Goal: Information Seeking & Learning: Learn about a topic

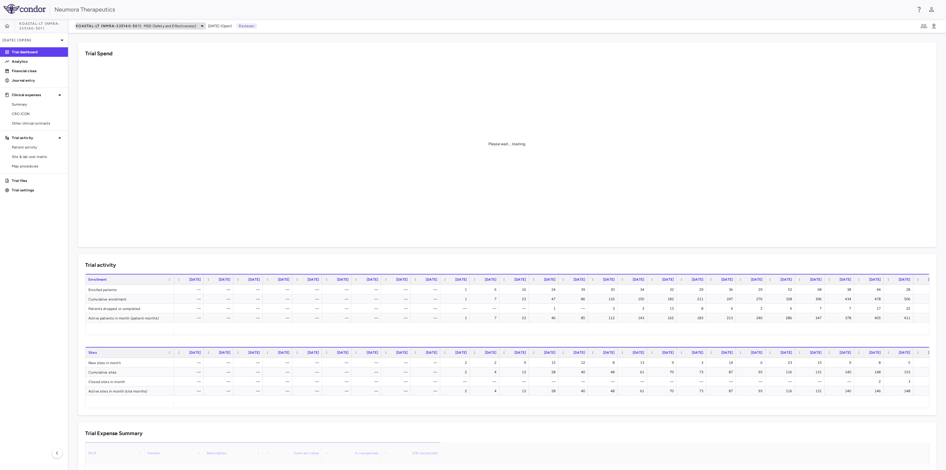
click at [183, 24] on span "MDD (Safety and Effectiveness)" at bounding box center [170, 25] width 53 height 5
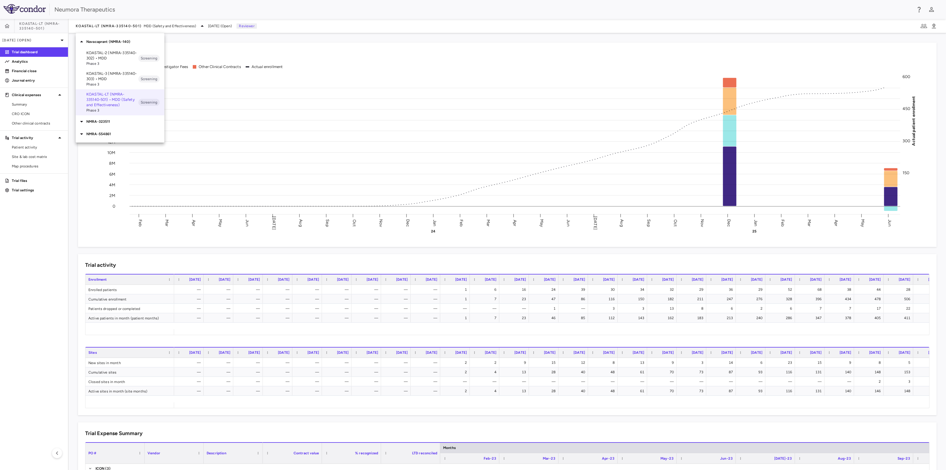
click at [101, 132] on p "NMRA-554861" at bounding box center [125, 133] width 78 height 5
click at [108, 153] on span "Phase 1" at bounding box center [112, 155] width 52 height 5
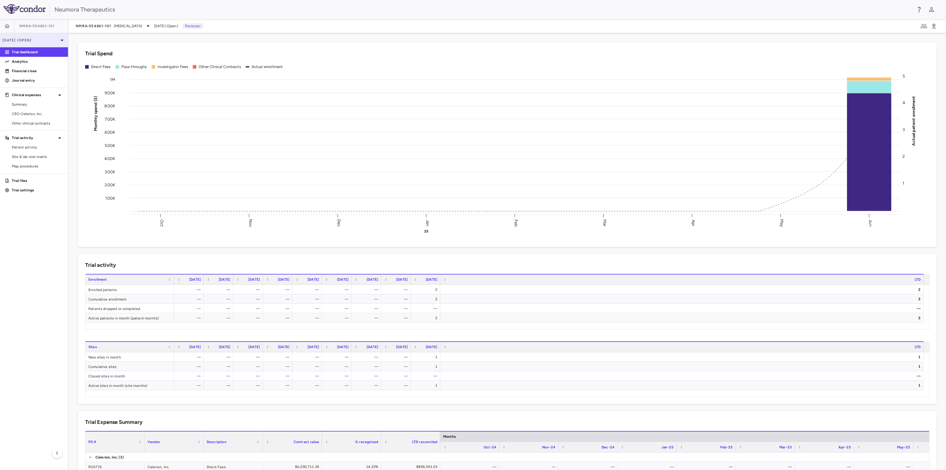
click at [63, 39] on icon at bounding box center [62, 40] width 7 height 7
click at [53, 68] on span "Open" at bounding box center [54, 69] width 18 height 7
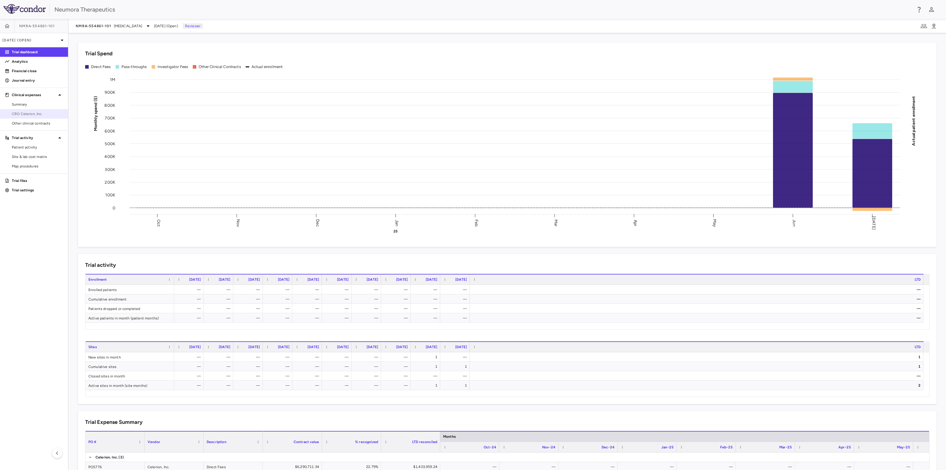
click at [27, 114] on span "CRO Celerion, Inc." at bounding box center [37, 113] width 51 height 5
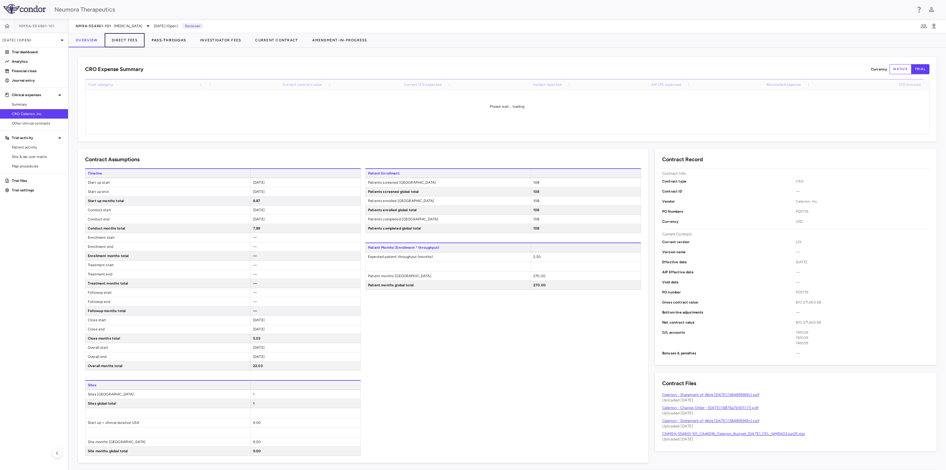
drag, startPoint x: 126, startPoint y: 36, endPoint x: 145, endPoint y: 42, distance: 19.7
click at [126, 36] on button "Direct Fees" at bounding box center [125, 40] width 40 height 14
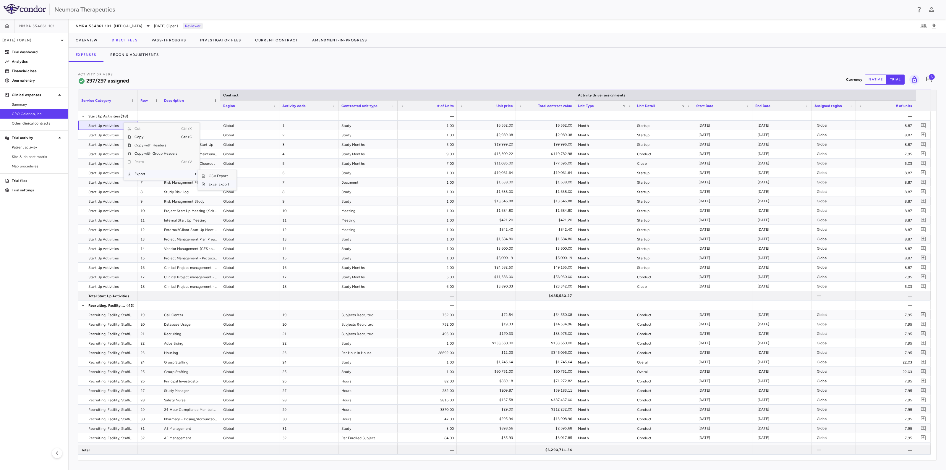
click at [217, 183] on span "Excel Export" at bounding box center [219, 184] width 28 height 8
click at [175, 40] on button "Pass-Throughs" at bounding box center [169, 40] width 48 height 14
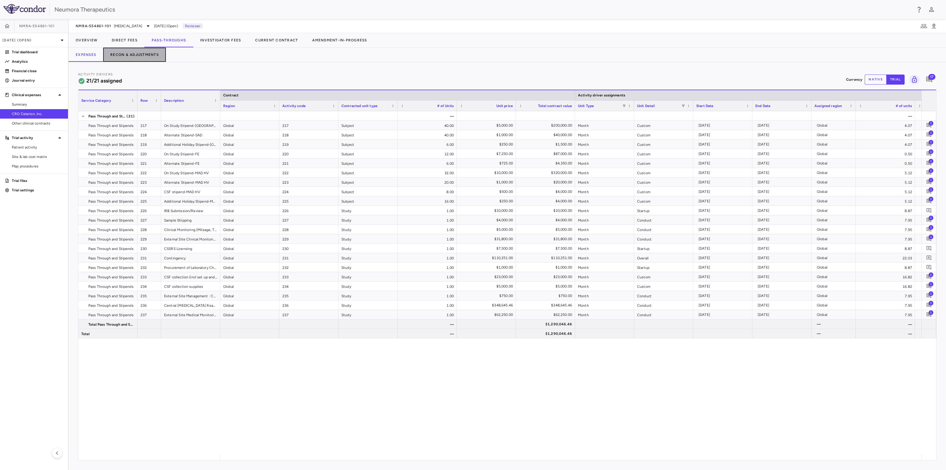
click at [122, 53] on button "Recon & Adjustments" at bounding box center [134, 55] width 63 height 14
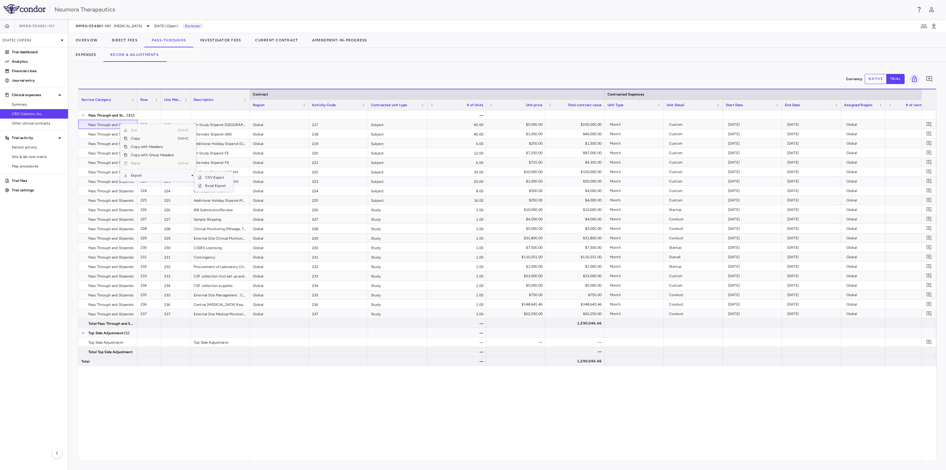
click at [218, 186] on span "Excel Export" at bounding box center [216, 185] width 28 height 8
click at [126, 37] on button "Direct Fees" at bounding box center [125, 40] width 40 height 14
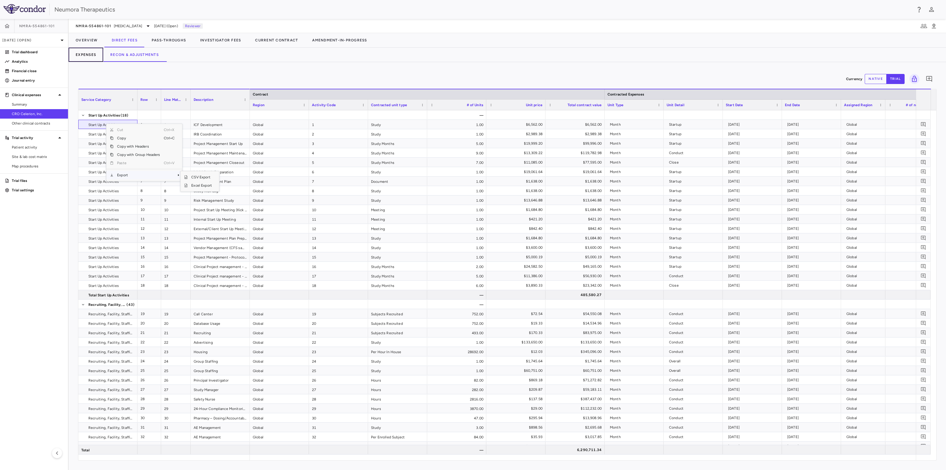
click at [89, 53] on button "Expenses" at bounding box center [86, 55] width 35 height 14
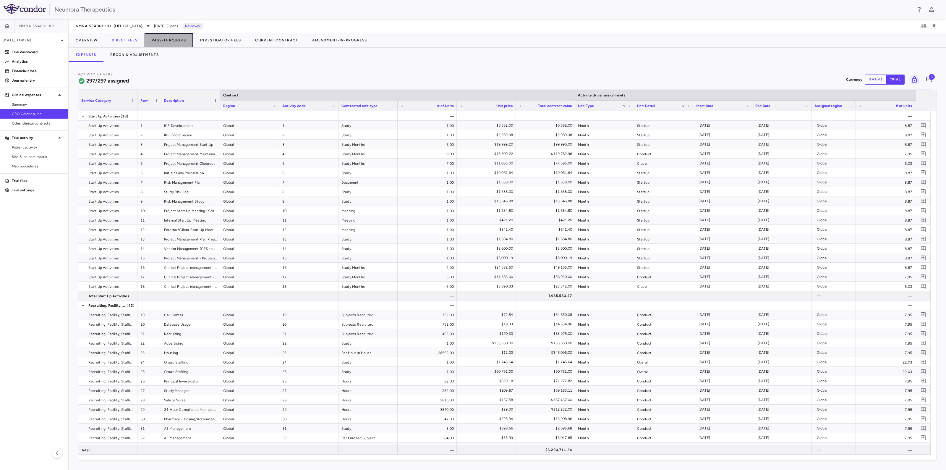
click at [168, 40] on button "Pass-Throughs" at bounding box center [169, 40] width 48 height 14
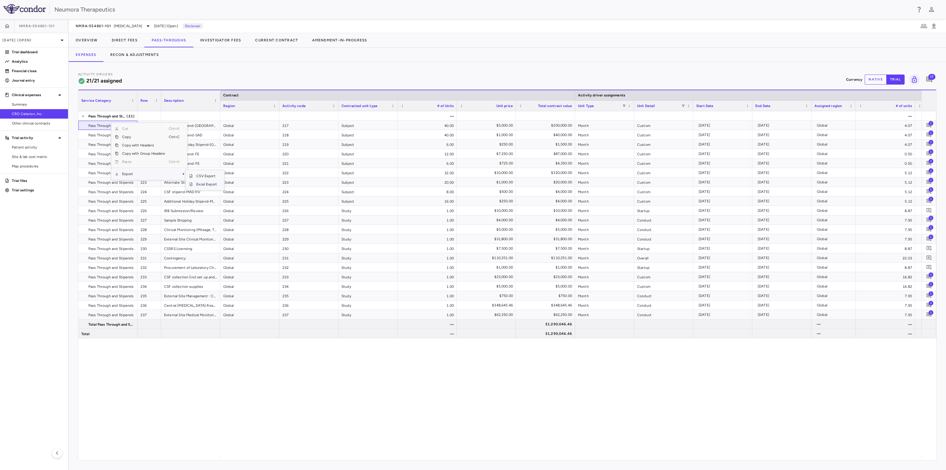
click at [212, 185] on span "Excel Export" at bounding box center [207, 184] width 28 height 8
click at [221, 39] on button "Investigator Fees" at bounding box center [220, 40] width 55 height 14
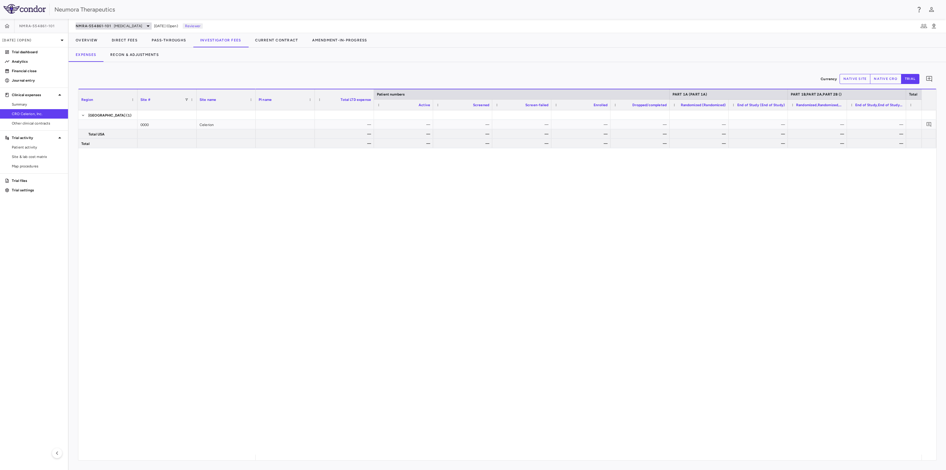
click at [118, 25] on span "[MEDICAL_DATA]" at bounding box center [128, 25] width 28 height 5
click at [100, 68] on p "NMRA-554861" at bounding box center [125, 66] width 78 height 5
click at [102, 64] on p "NMRA-554861" at bounding box center [125, 66] width 78 height 5
click at [103, 55] on p "NMRA-323511" at bounding box center [125, 53] width 78 height 5
click at [103, 68] on p "NMRA-323511-104 • [MEDICAL_DATA] Associated With [MEDICAL_DATA] Due to [MEDICAL…" at bounding box center [112, 76] width 52 height 27
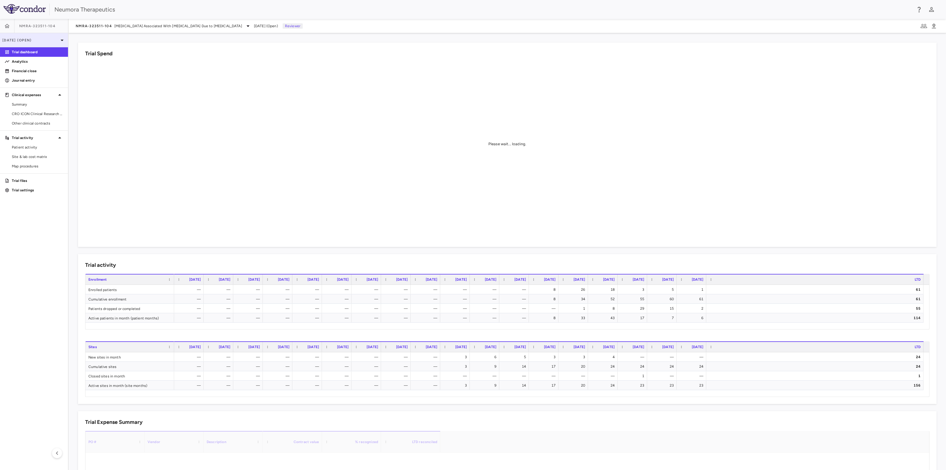
click at [62, 40] on icon at bounding box center [62, 40] width 3 height 1
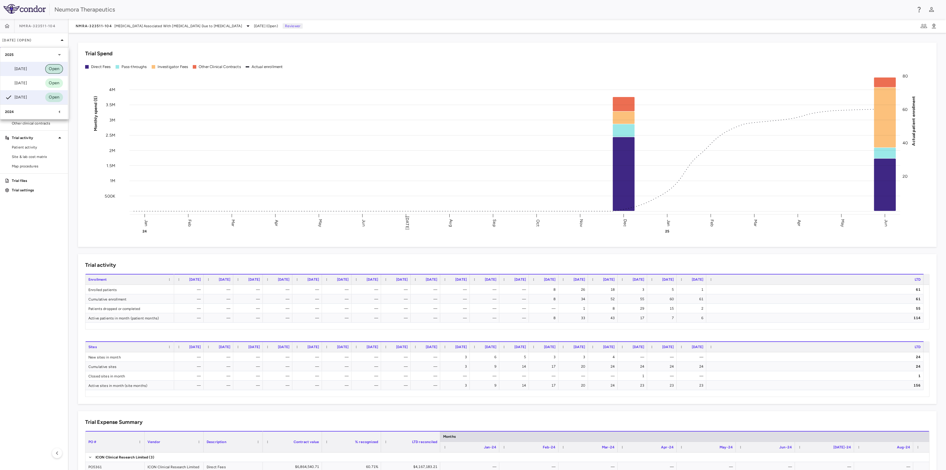
click at [52, 67] on span "Open" at bounding box center [54, 69] width 18 height 7
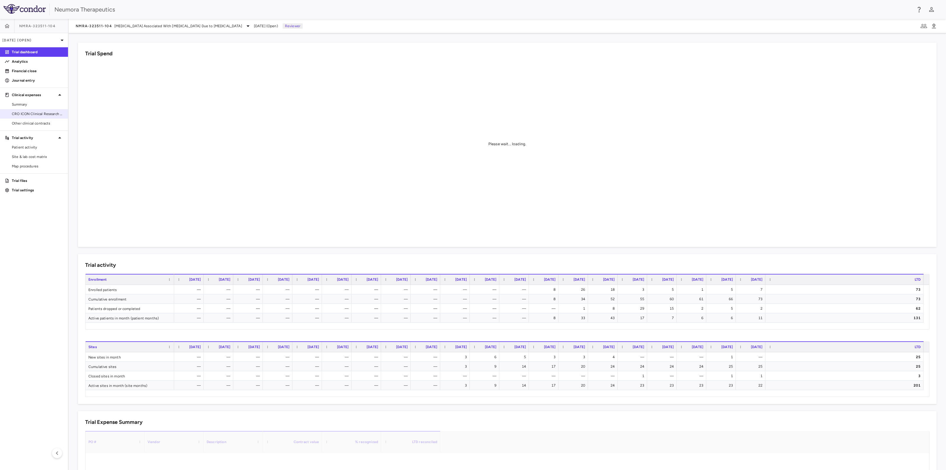
click at [20, 111] on span "CRO ICON Clinical Research Limited" at bounding box center [37, 113] width 51 height 5
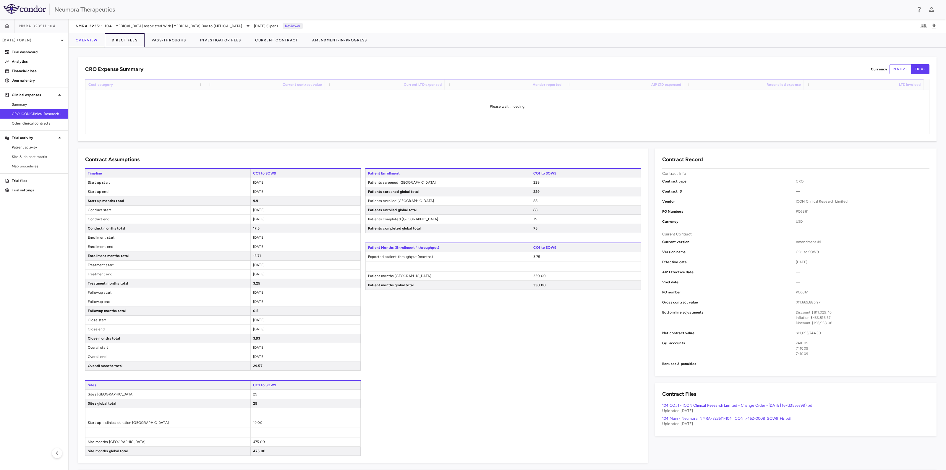
click at [119, 38] on button "Direct Fees" at bounding box center [125, 40] width 40 height 14
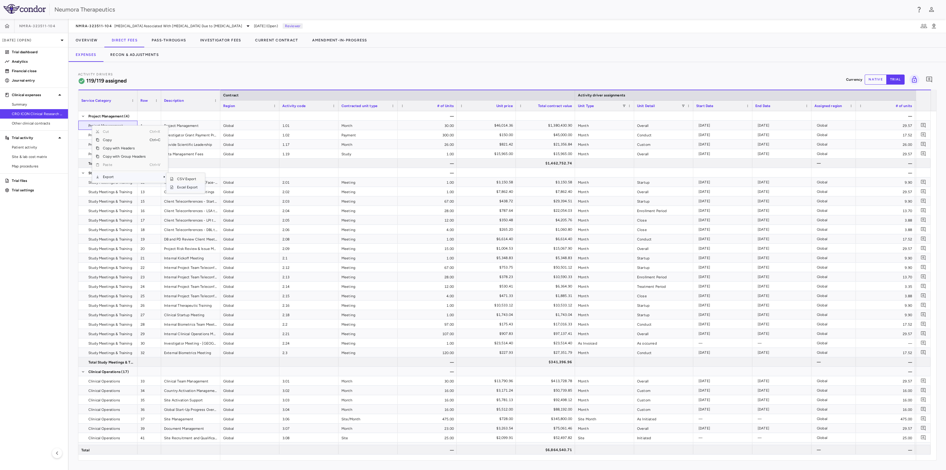
click at [187, 186] on span "Excel Export" at bounding box center [188, 187] width 28 height 8
click at [160, 38] on button "Pass-Throughs" at bounding box center [169, 40] width 48 height 14
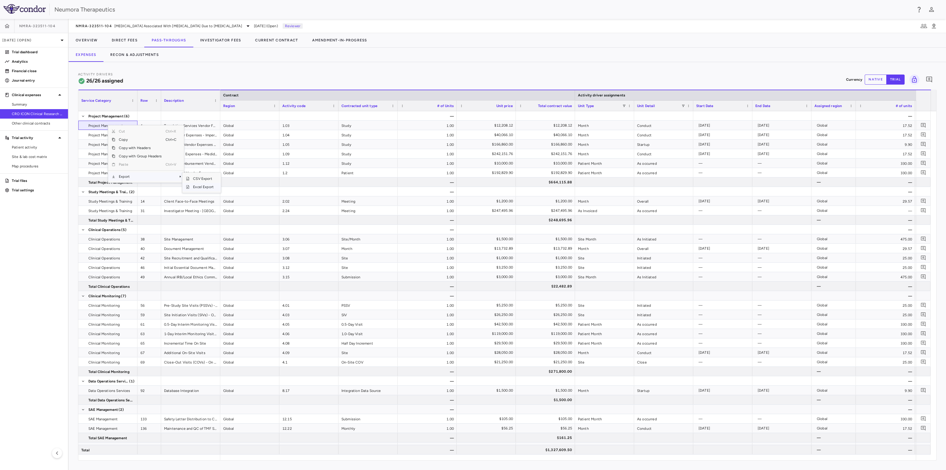
click at [195, 186] on span "Excel Export" at bounding box center [203, 187] width 28 height 8
click at [228, 38] on button "Investigator Fees" at bounding box center [220, 40] width 55 height 14
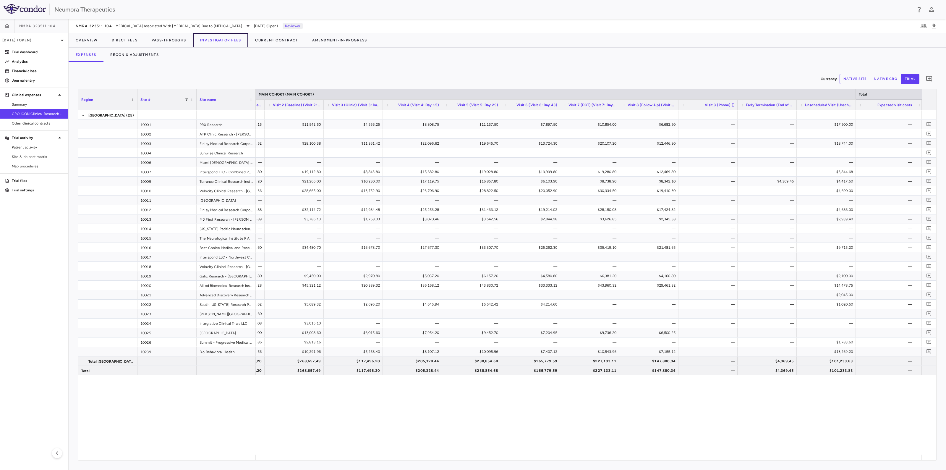
scroll to position [0, 1165]
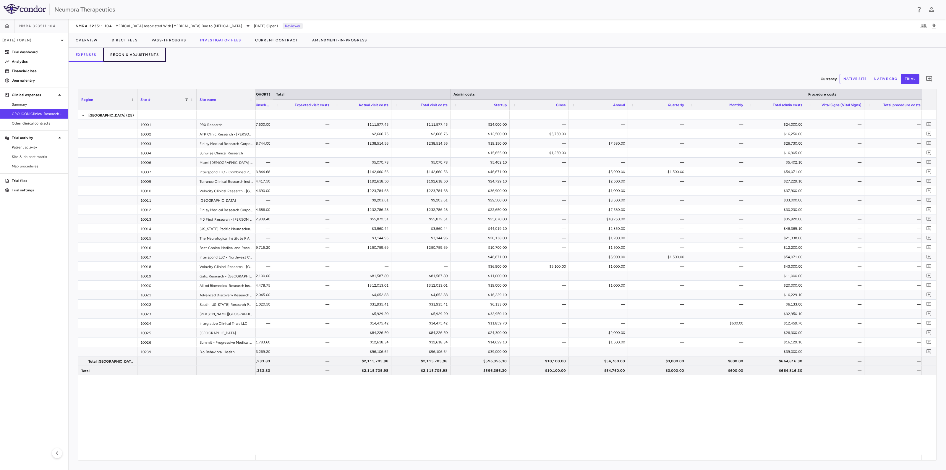
click at [123, 51] on button "Recon & Adjustments" at bounding box center [134, 55] width 63 height 14
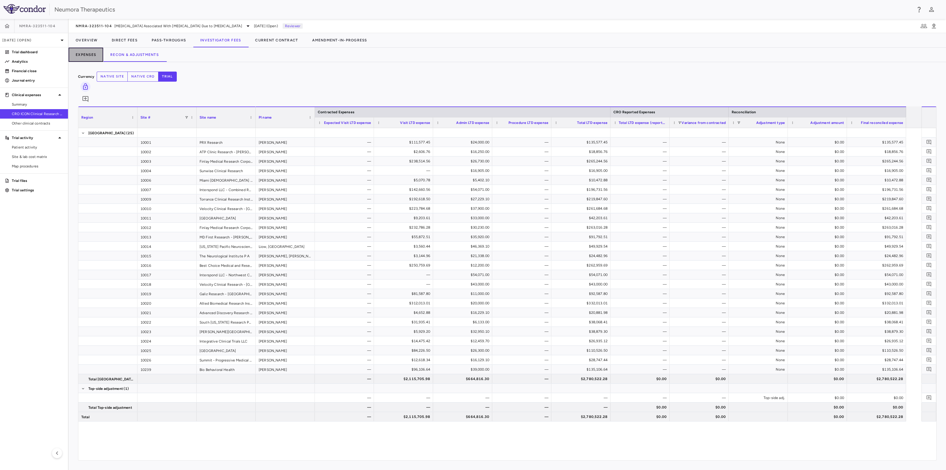
click at [86, 50] on button "Expenses" at bounding box center [86, 55] width 35 height 14
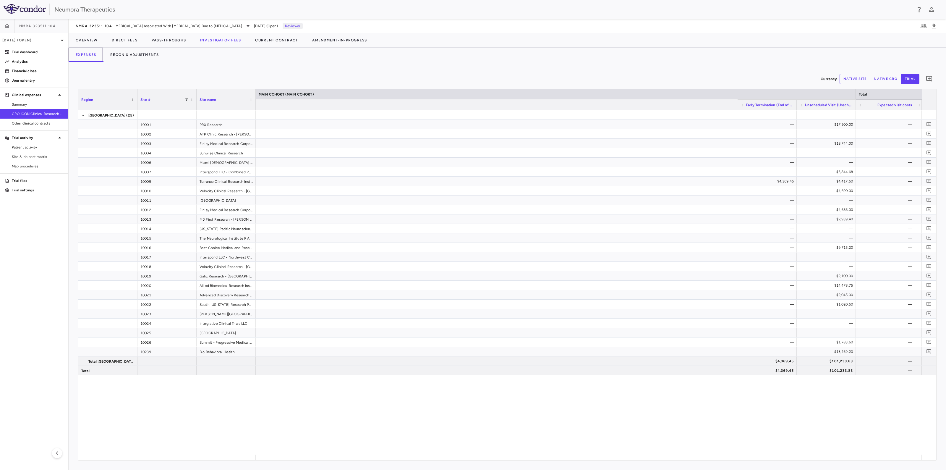
scroll to position [0, 1165]
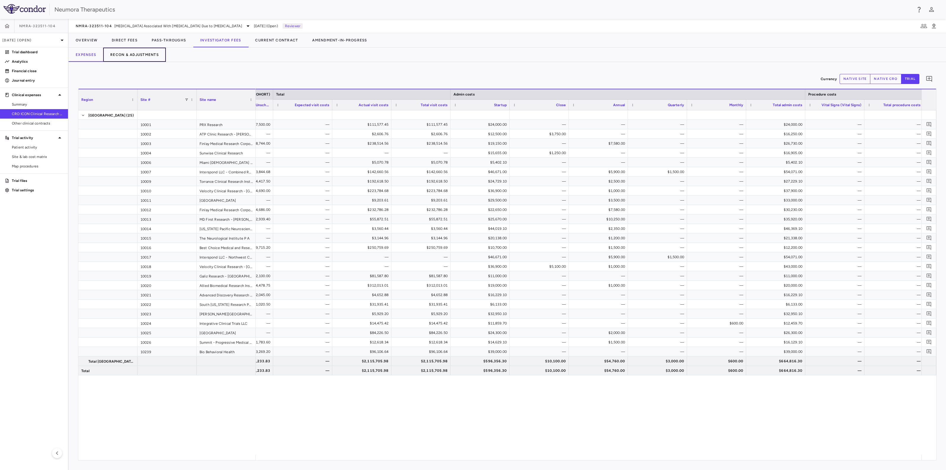
click at [134, 52] on button "Recon & Adjustments" at bounding box center [134, 55] width 63 height 14
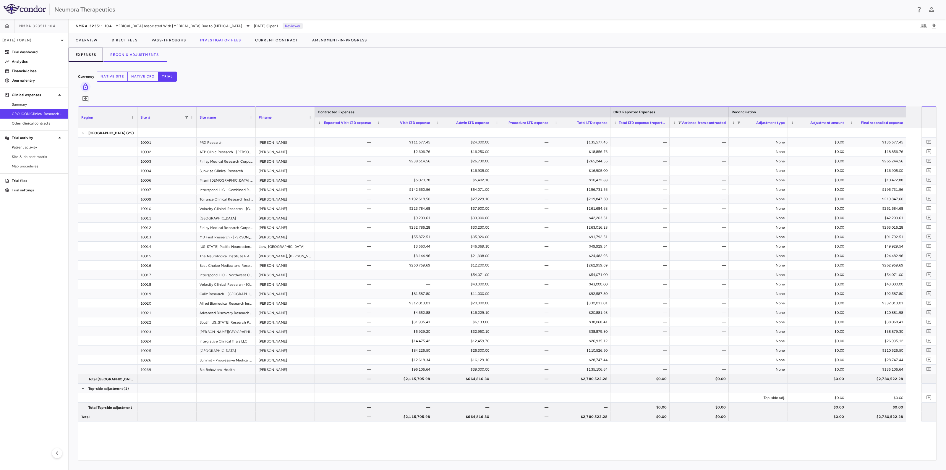
click at [83, 54] on button "Expenses" at bounding box center [86, 55] width 35 height 14
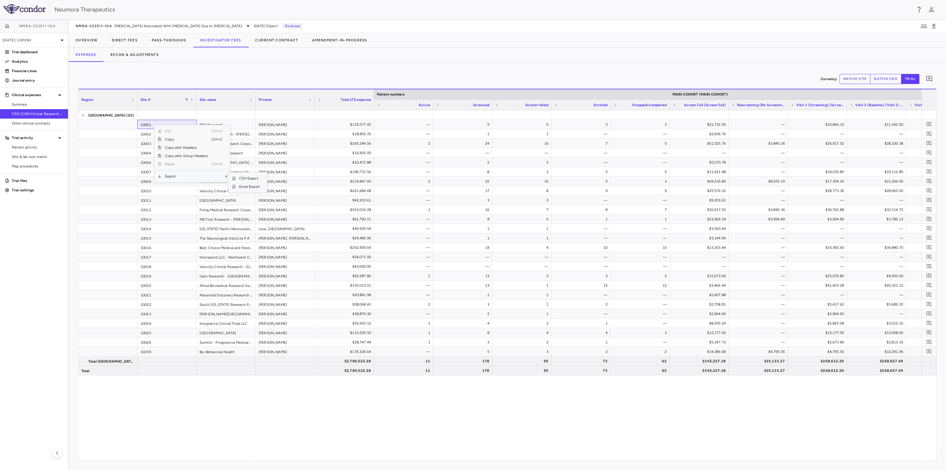
click at [256, 187] on span "Excel Export" at bounding box center [250, 186] width 28 height 8
click at [14, 148] on span "Patient activity" at bounding box center [37, 147] width 51 height 5
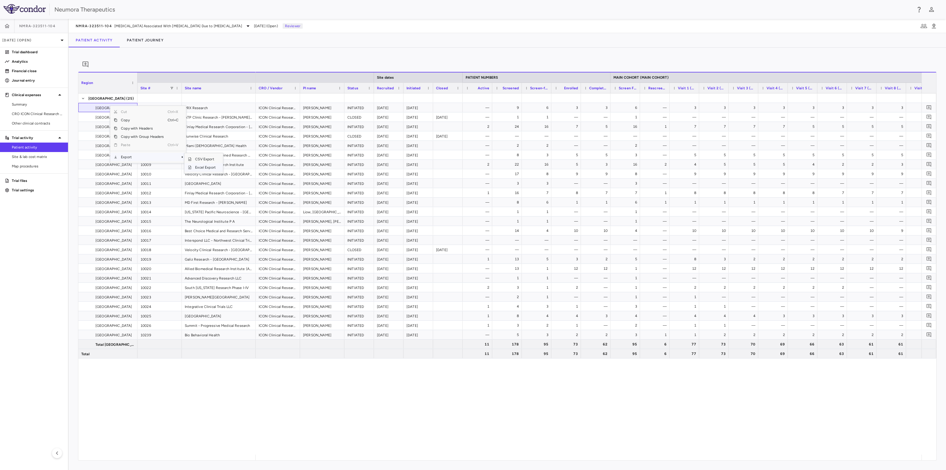
click at [210, 171] on span "Excel Export" at bounding box center [206, 167] width 28 height 8
drag, startPoint x: 27, startPoint y: 157, endPoint x: 31, endPoint y: 156, distance: 4.0
click at [27, 157] on span "Site & lab cost matrix" at bounding box center [37, 156] width 51 height 5
